Goal: Task Accomplishment & Management: Manage account settings

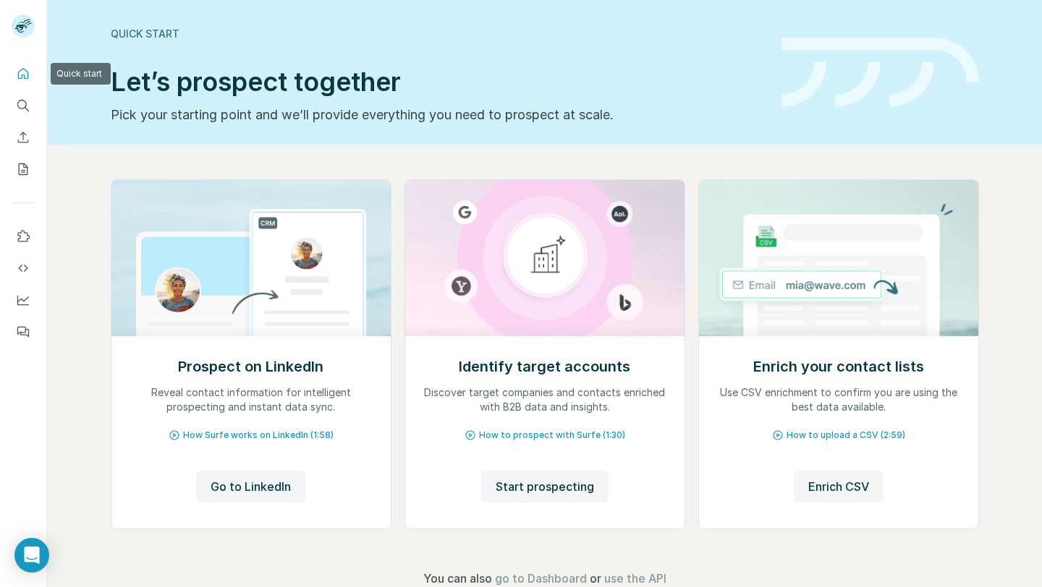
click at [28, 69] on icon "Quick start" at bounding box center [23, 74] width 14 height 14
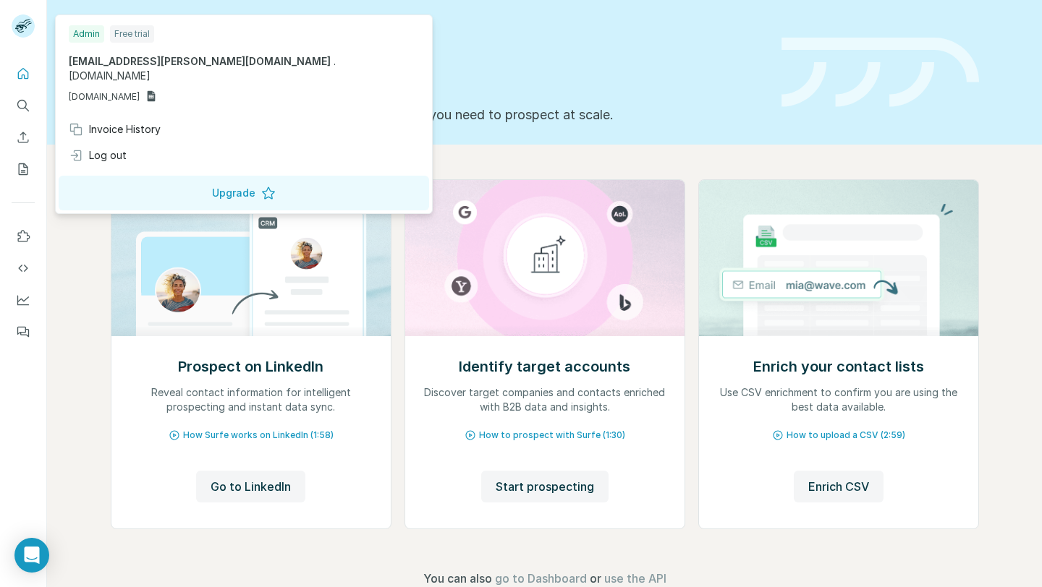
click at [25, 27] on rect at bounding box center [23, 25] width 23 height 23
click at [135, 143] on div "Log out" at bounding box center [244, 156] width 368 height 26
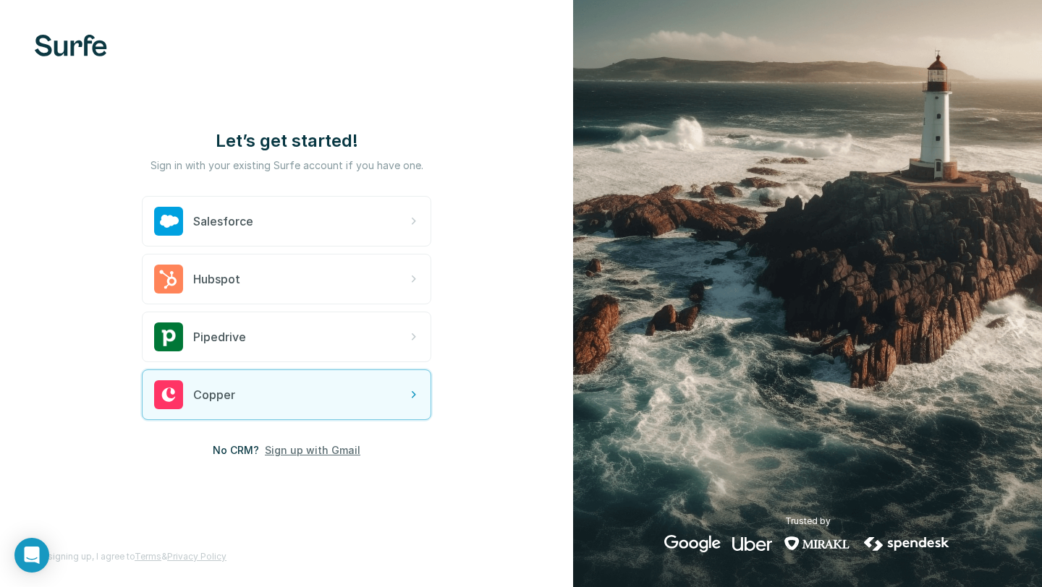
click at [316, 449] on span "Sign up with Gmail" at bounding box center [312, 450] width 95 height 14
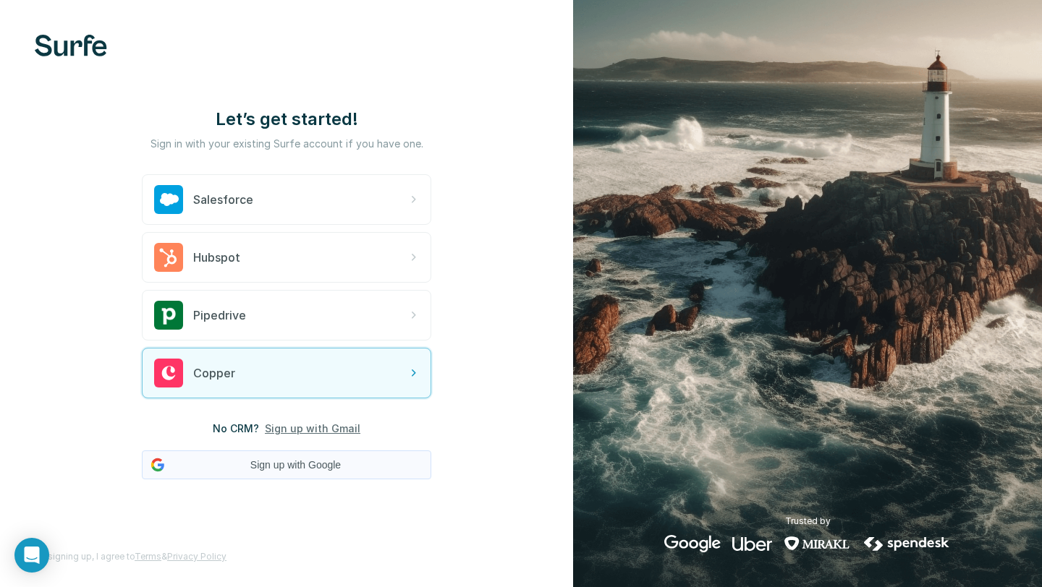
click at [296, 457] on button "Sign up with Google" at bounding box center [286, 465] width 289 height 29
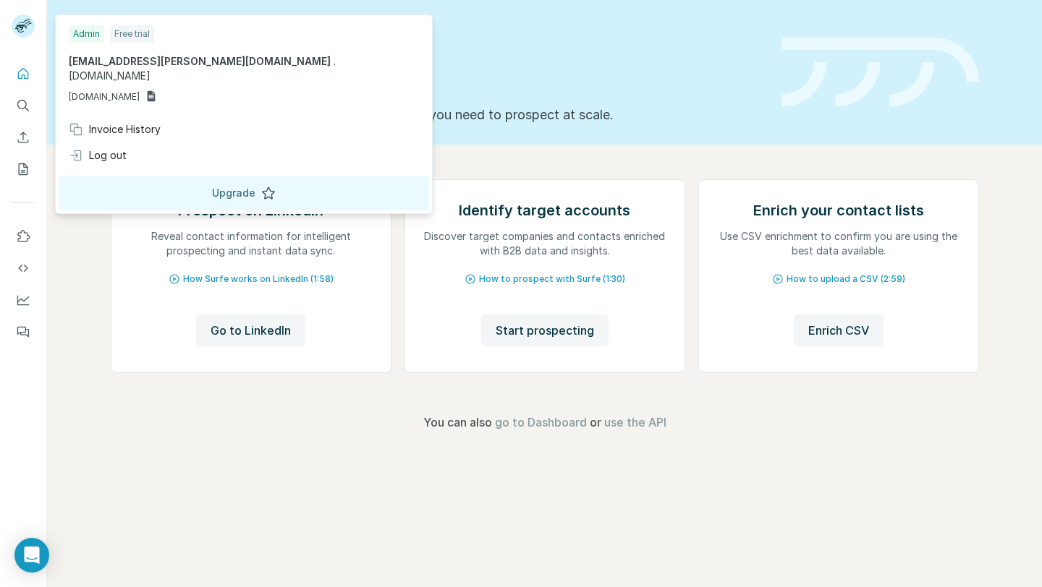
click at [152, 182] on button "Upgrade" at bounding box center [244, 193] width 370 height 35
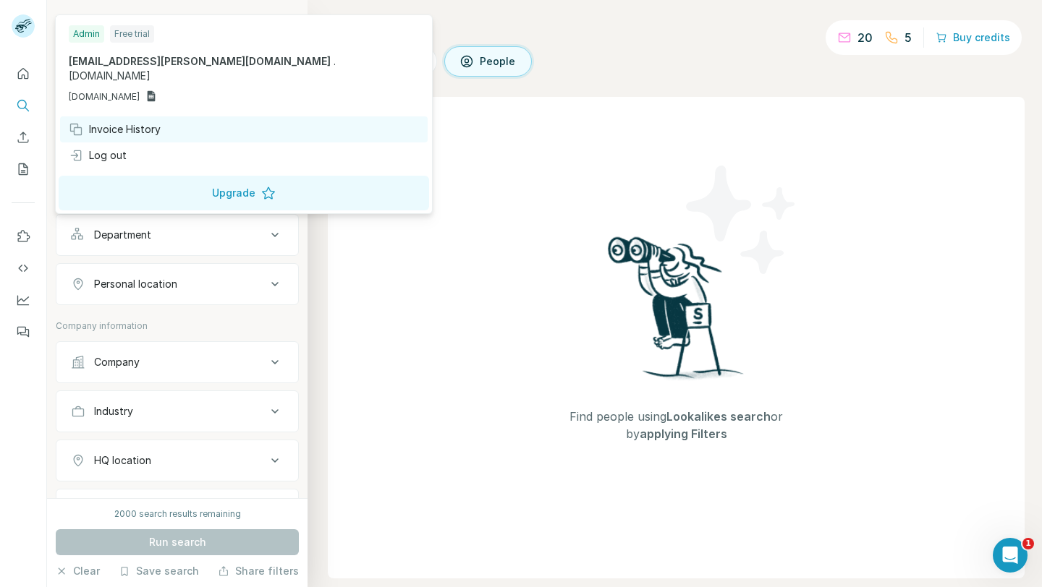
click at [122, 122] on div "Invoice History" at bounding box center [115, 129] width 92 height 14
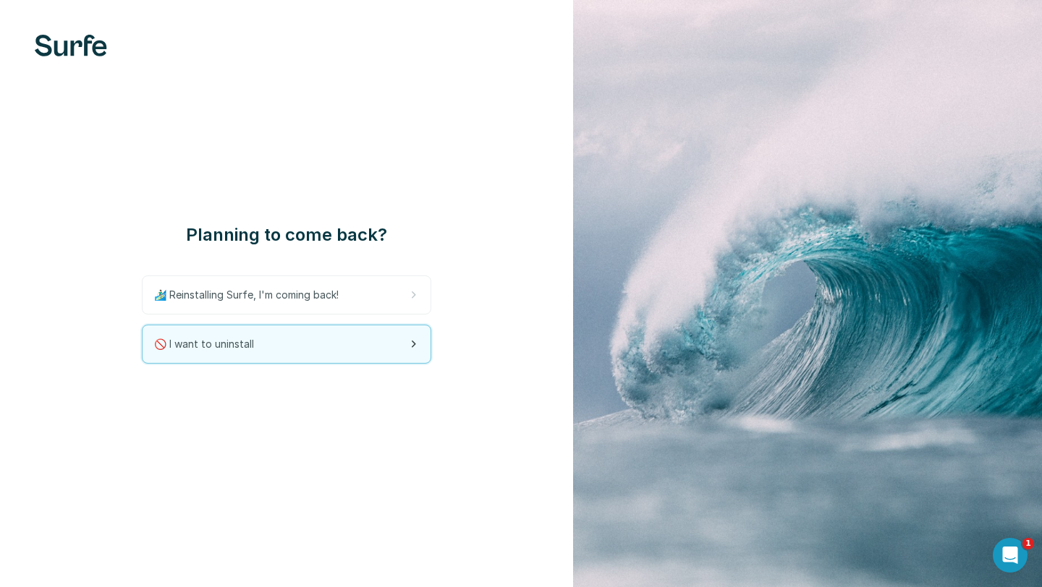
click at [280, 345] on div "🚫 I want to uninstall" at bounding box center [287, 345] width 288 height 38
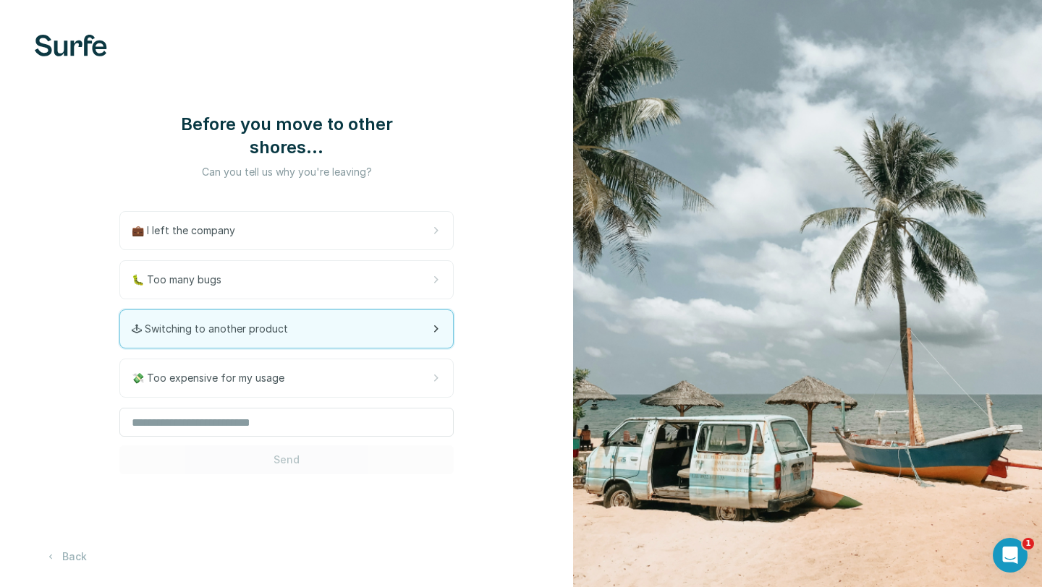
click at [280, 331] on div "🕹 Switching to another product" at bounding box center [286, 329] width 333 height 38
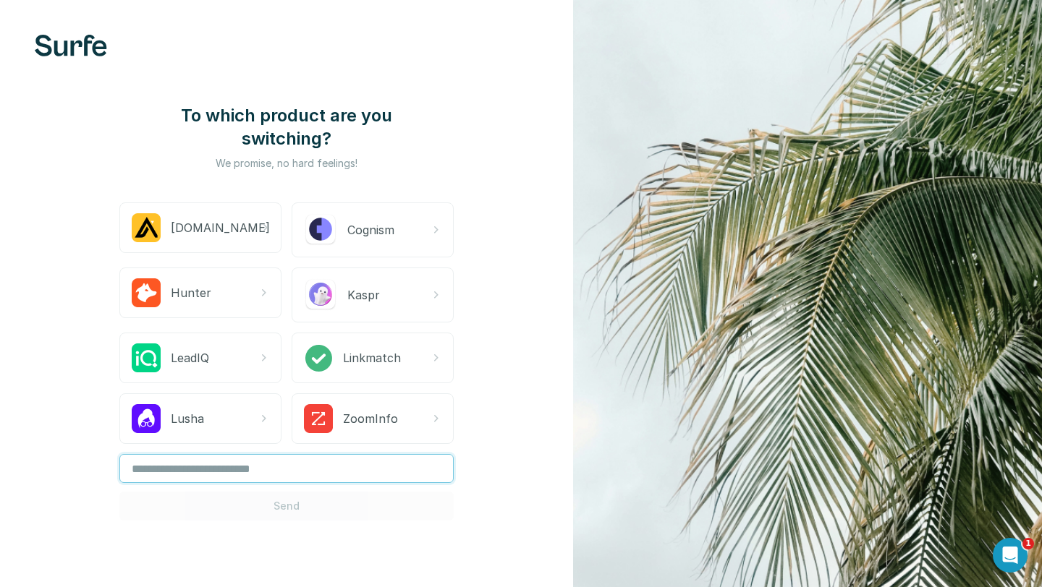
click at [297, 475] on input "text" at bounding box center [286, 468] width 334 height 29
type input "**"
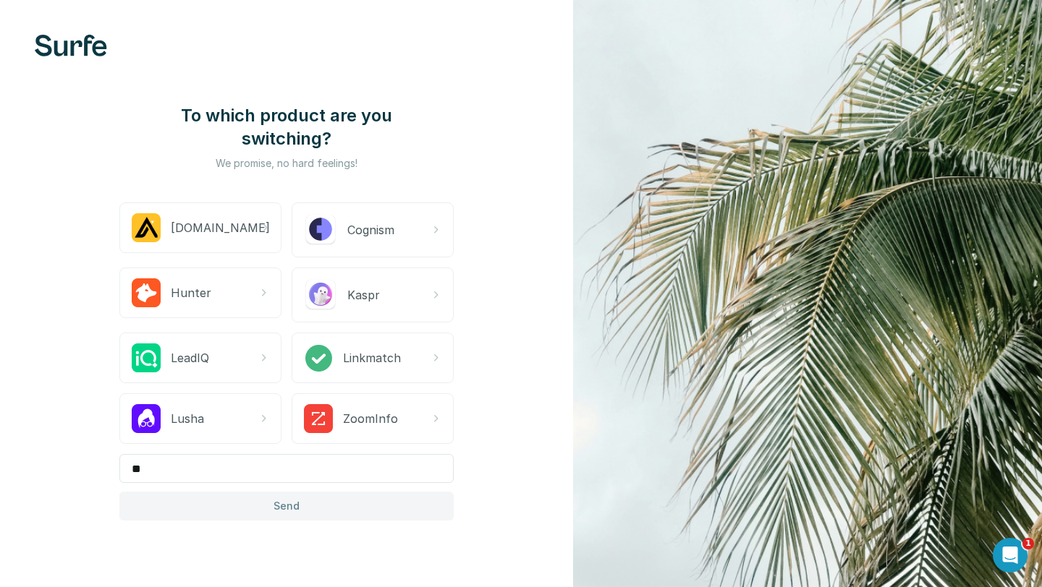
click at [312, 506] on button "Send" at bounding box center [286, 506] width 334 height 29
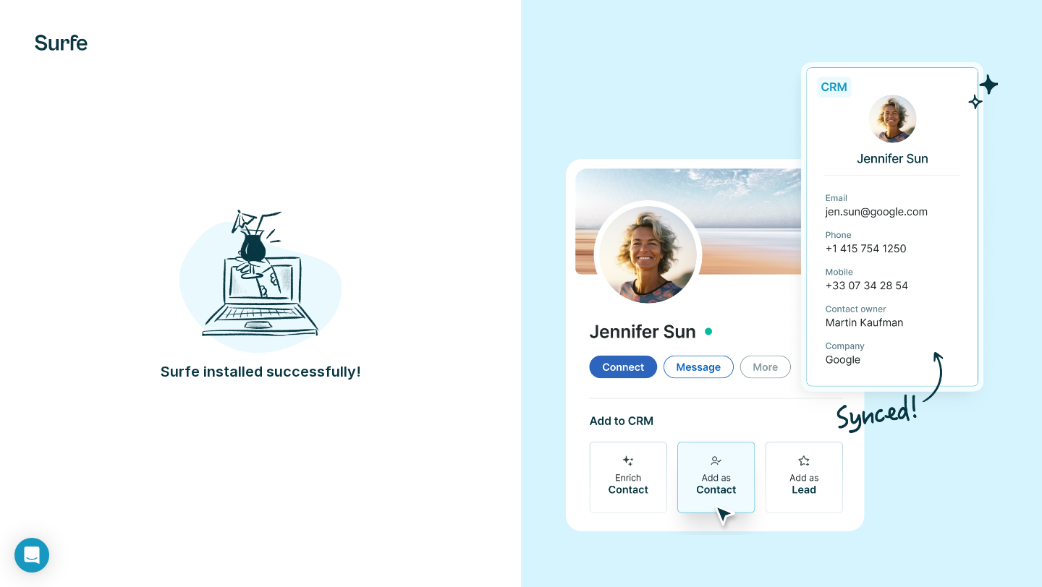
click at [292, 292] on img at bounding box center [260, 280] width 163 height 151
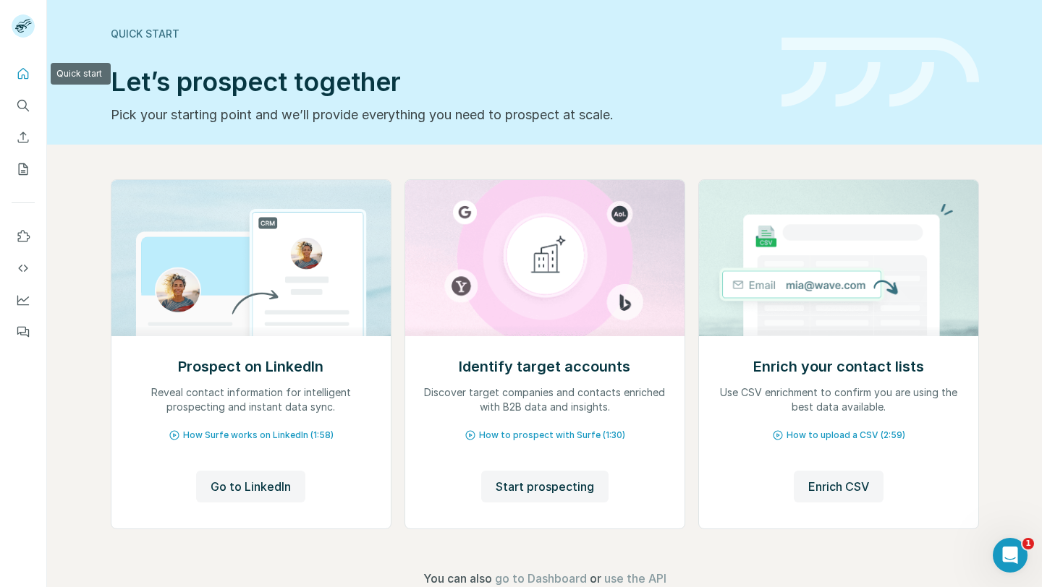
click at [26, 69] on icon "Quick start" at bounding box center [23, 74] width 14 height 14
click at [16, 76] on icon "Quick start" at bounding box center [23, 74] width 14 height 14
click at [26, 111] on icon "Search" at bounding box center [23, 105] width 14 height 14
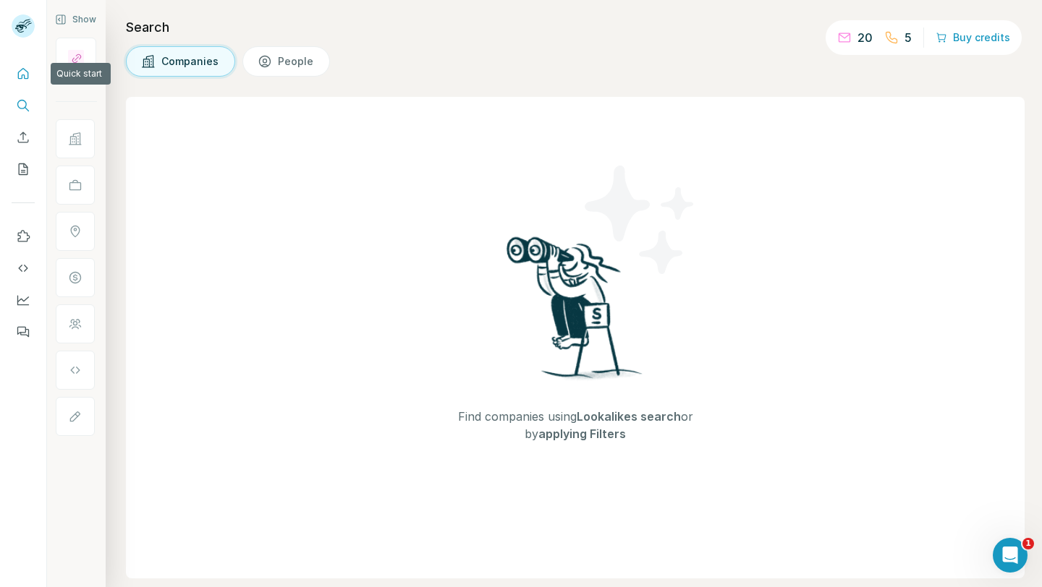
click at [30, 70] on button "Quick start" at bounding box center [23, 74] width 23 height 26
